Goal: Task Accomplishment & Management: Use online tool/utility

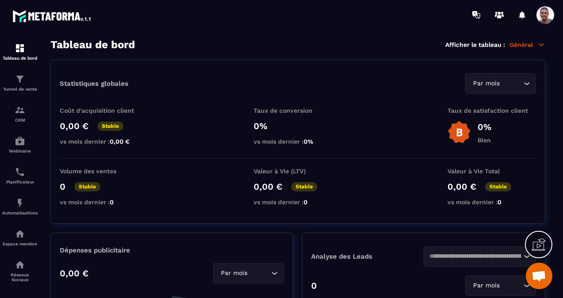
scroll to position [256, 0]
click at [26, 88] on p "Tunnel de vente" at bounding box center [19, 89] width 35 height 5
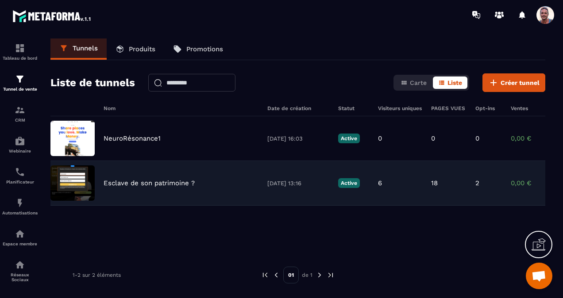
click at [122, 186] on p "Esclave de son patrimoine ?" at bounding box center [149, 183] width 91 height 8
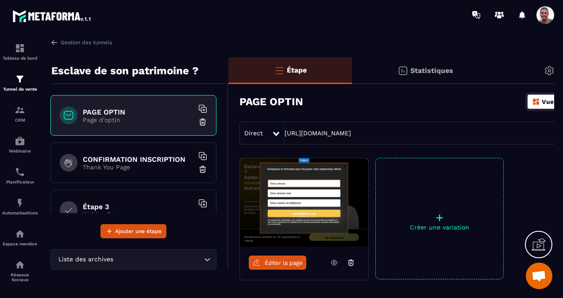
click at [269, 263] on span "Éditer la page" at bounding box center [284, 263] width 38 height 7
